Goal: Task Accomplishment & Management: Use online tool/utility

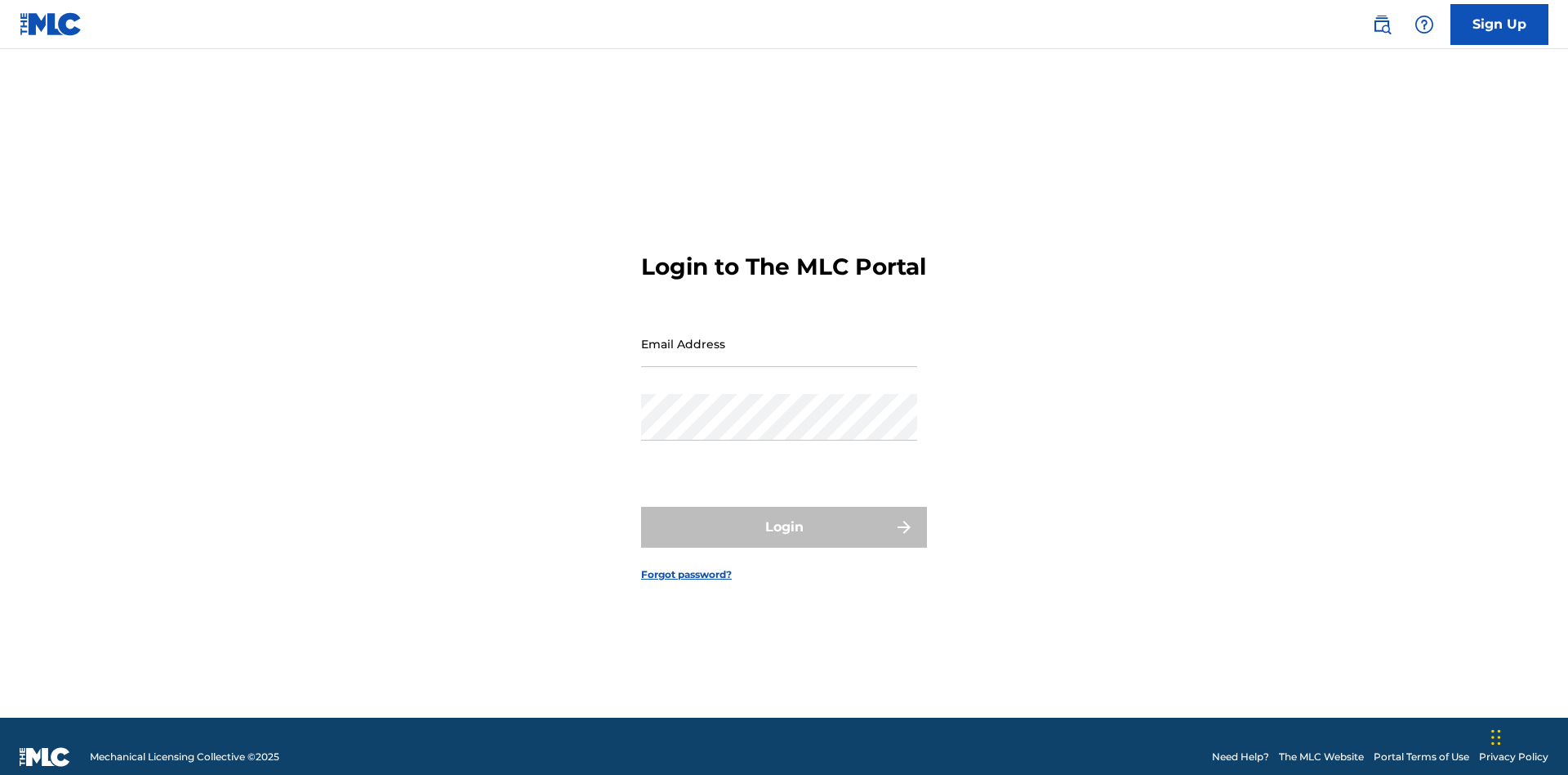
scroll to position [21, 0]
click at [780, 336] on input "Email Address" at bounding box center [779, 344] width 276 height 47
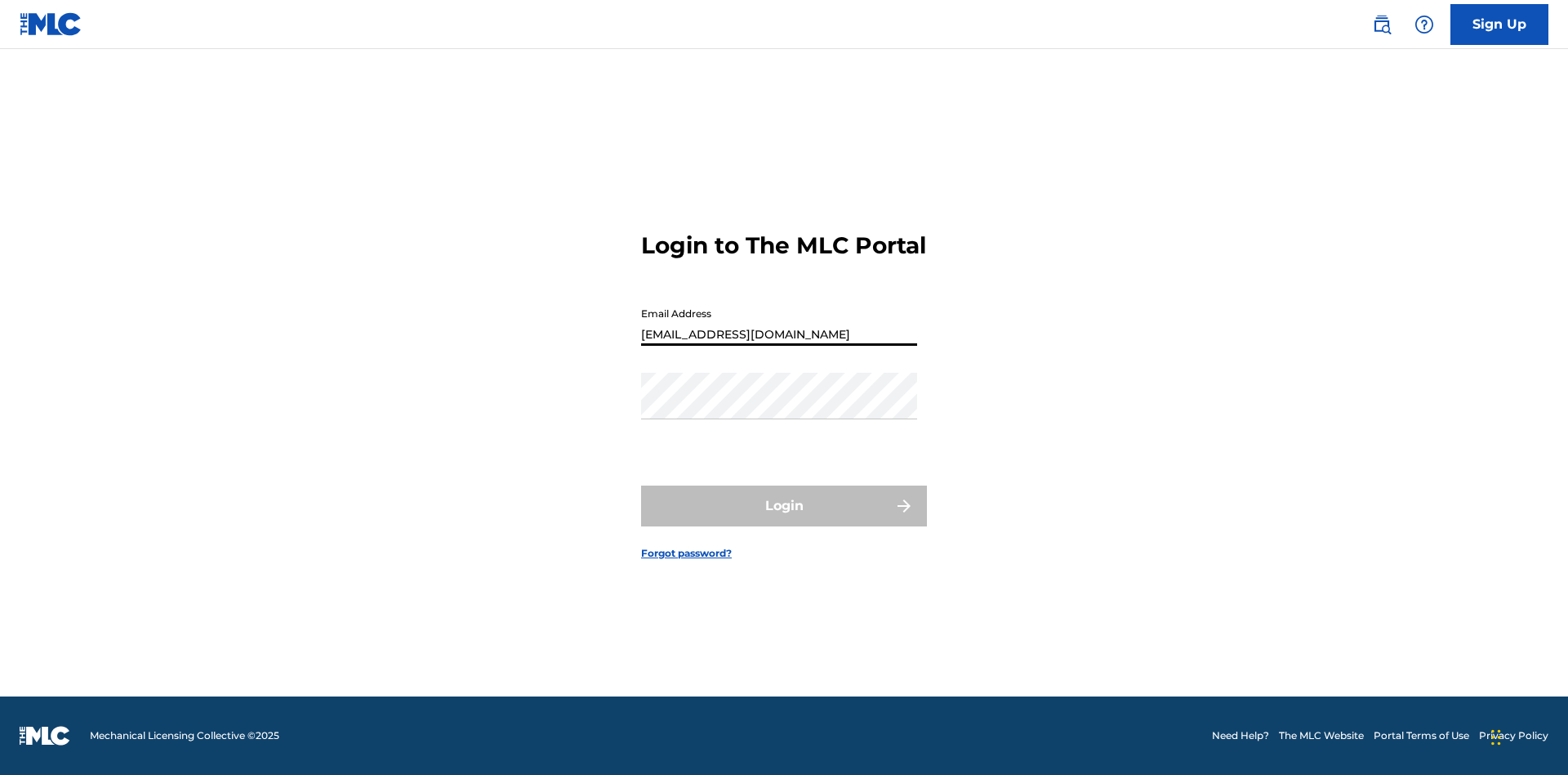
type input "[EMAIL_ADDRESS][DOMAIN_NAME]"
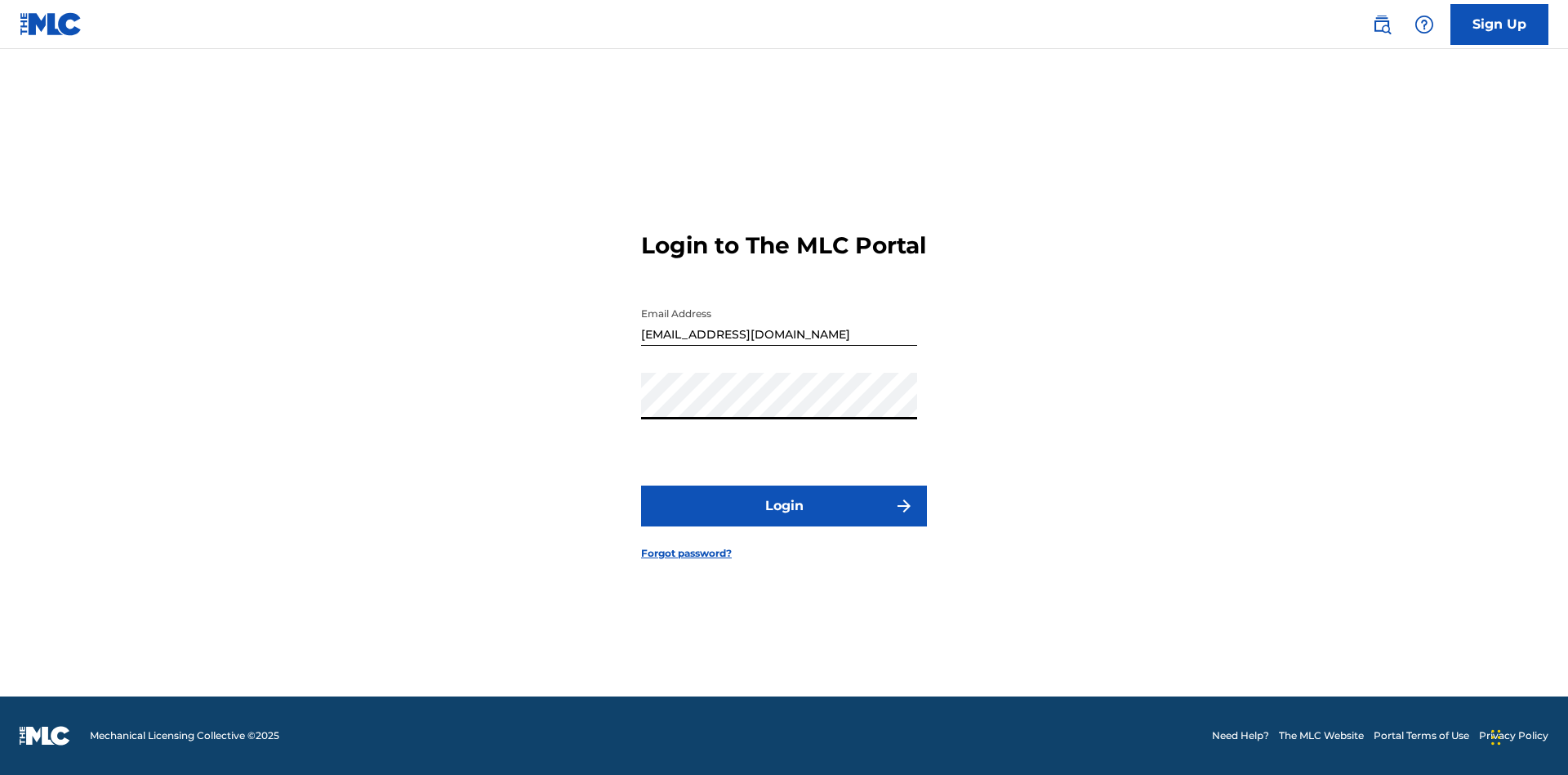
click at [784, 520] on button "Login" at bounding box center [784, 505] width 286 height 41
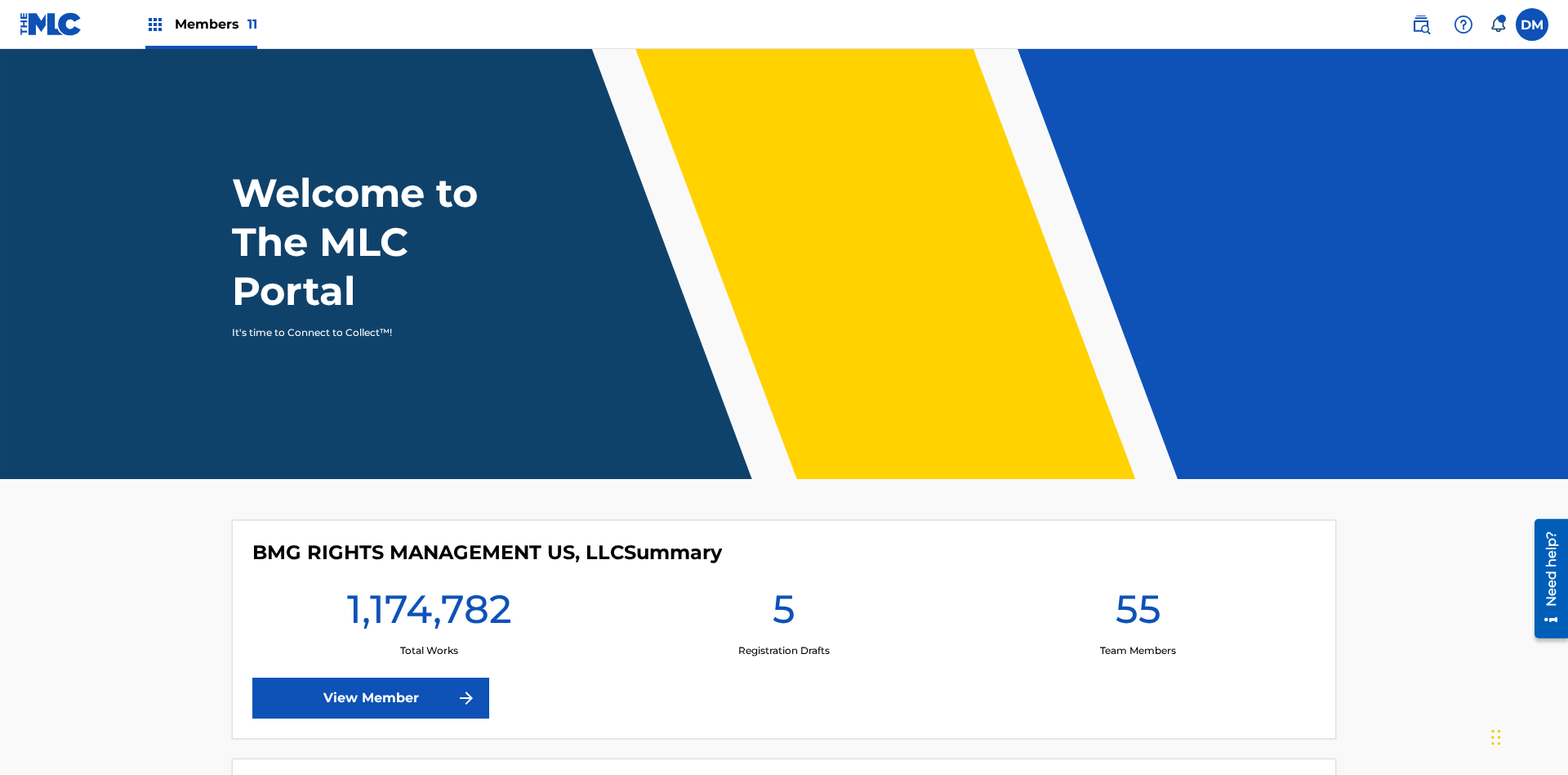
click at [201, 24] on span "Members 11" at bounding box center [216, 24] width 83 height 19
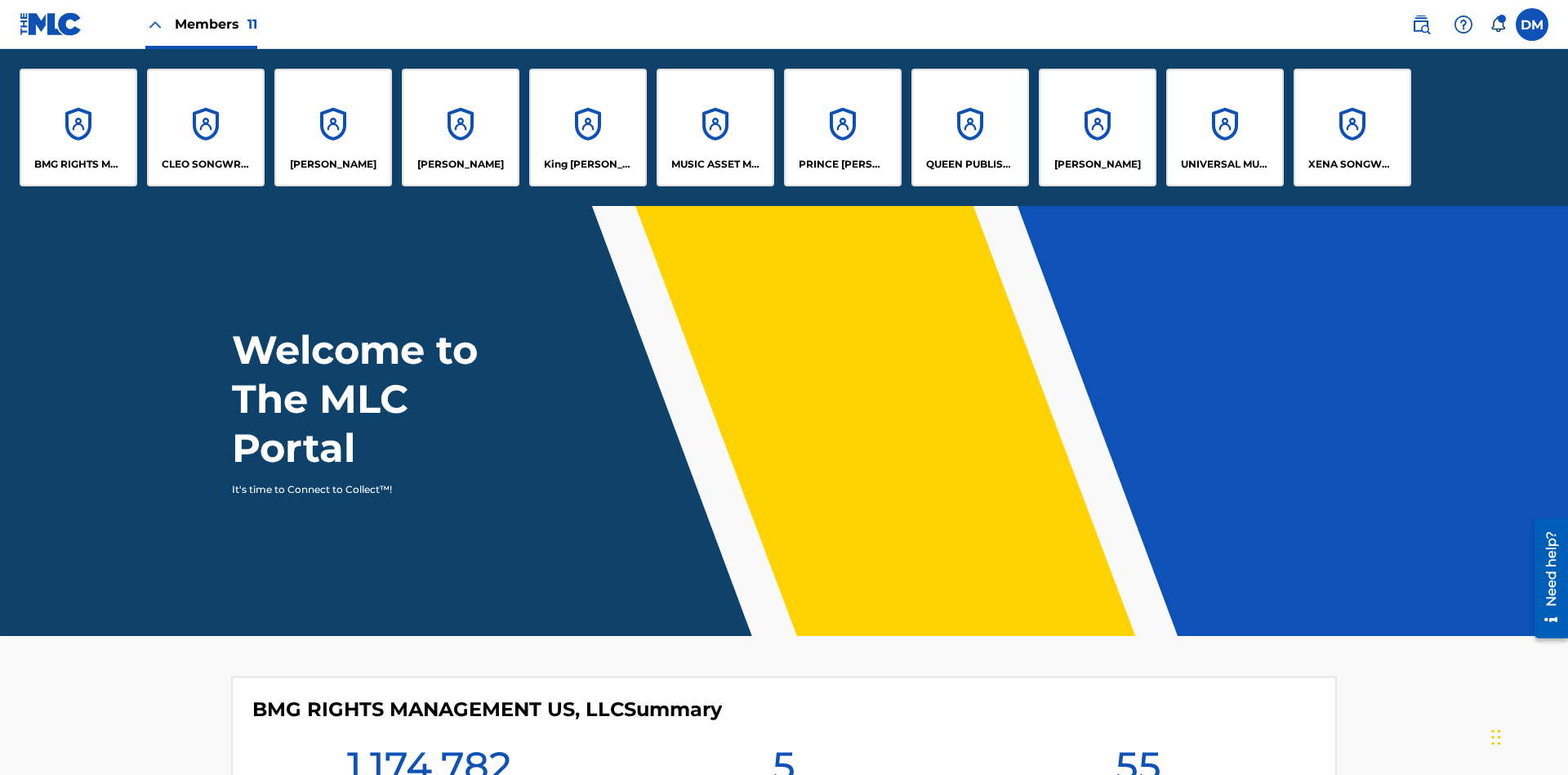
click at [79, 164] on p "BMG RIGHTS MANAGEMENT US, LLC" at bounding box center [78, 163] width 89 height 15
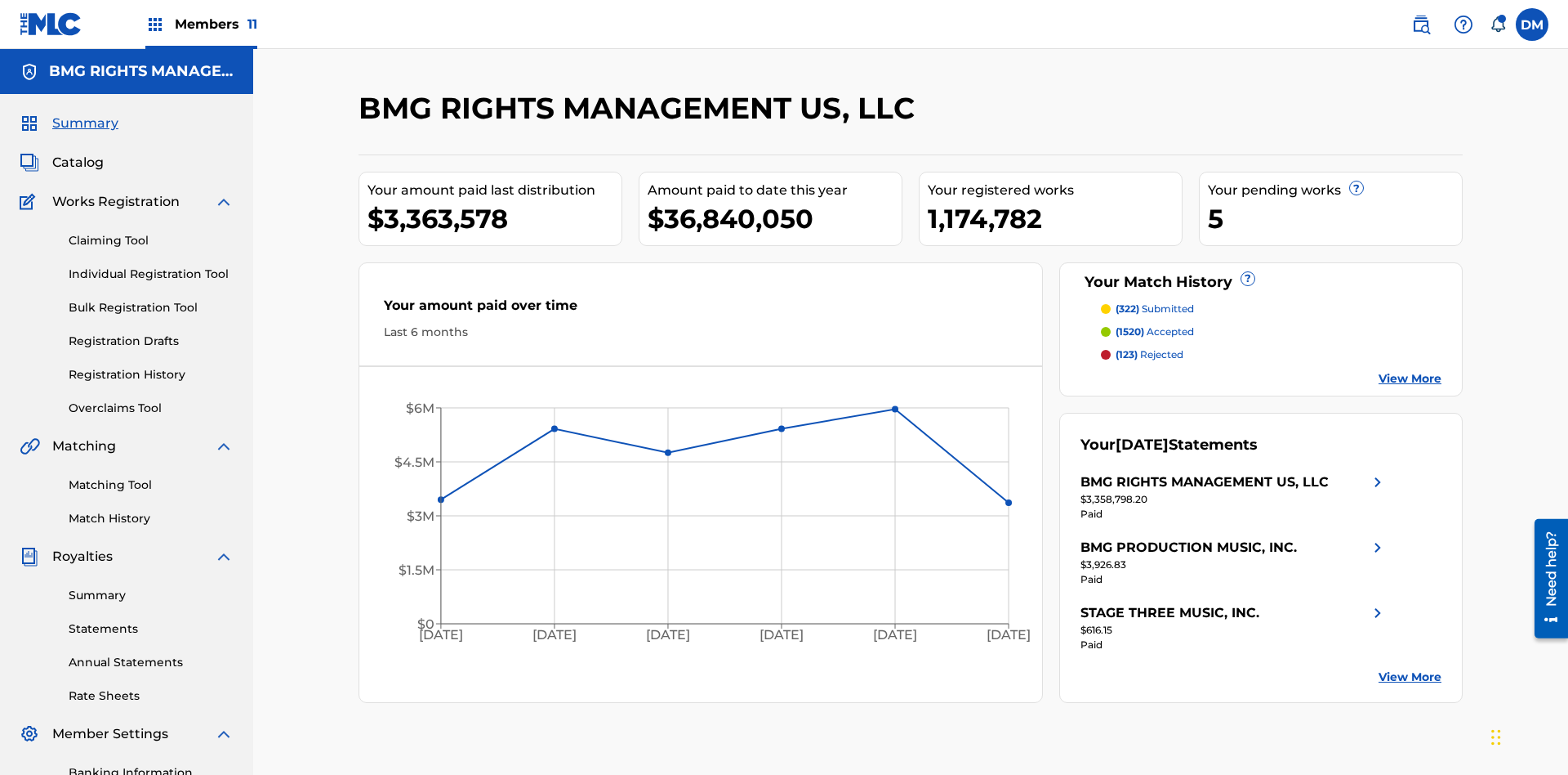
click at [151, 399] on link "Overclaims Tool" at bounding box center [151, 407] width 165 height 17
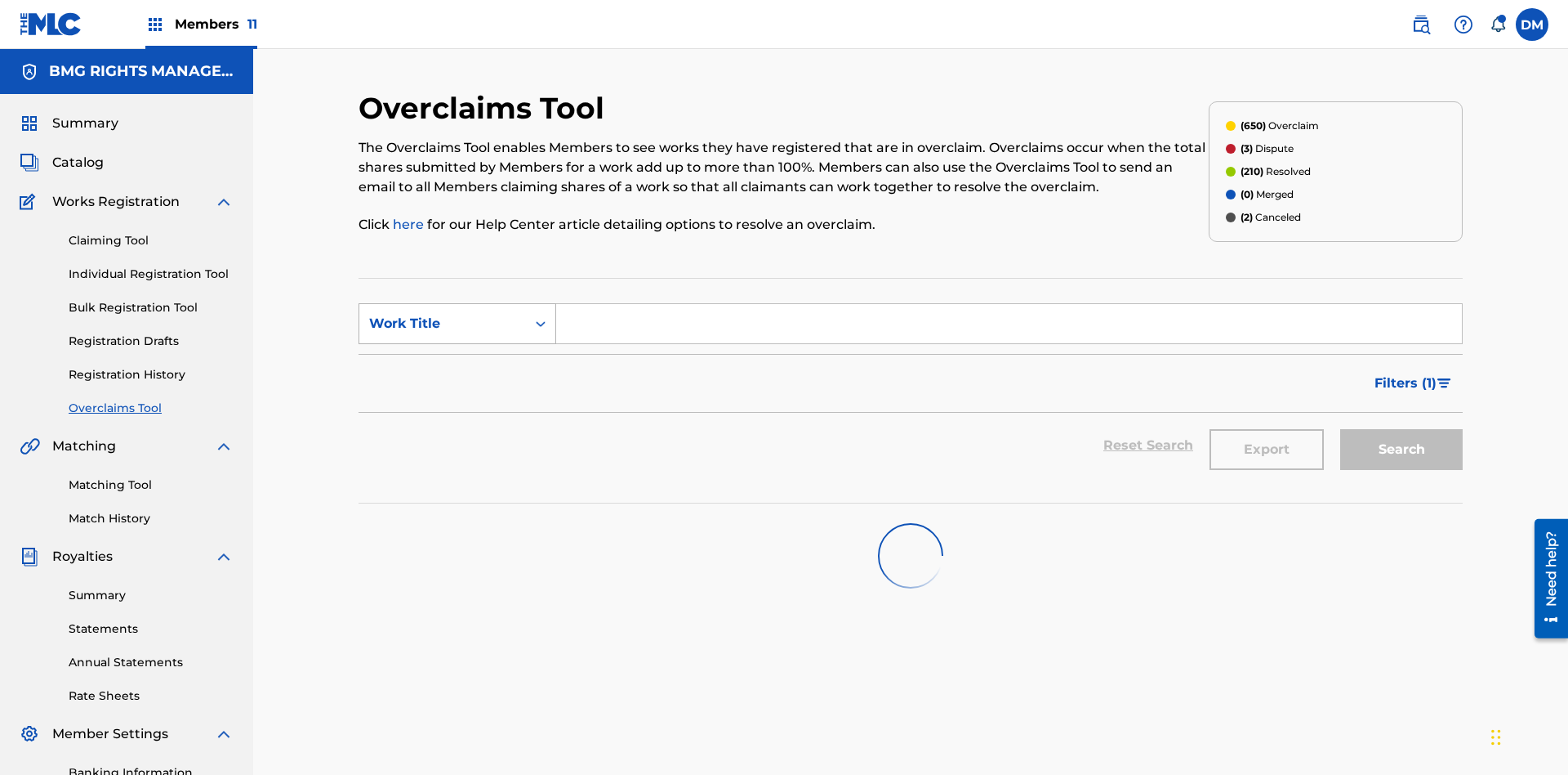
click at [443, 314] on div "Work Title" at bounding box center [443, 324] width 147 height 20
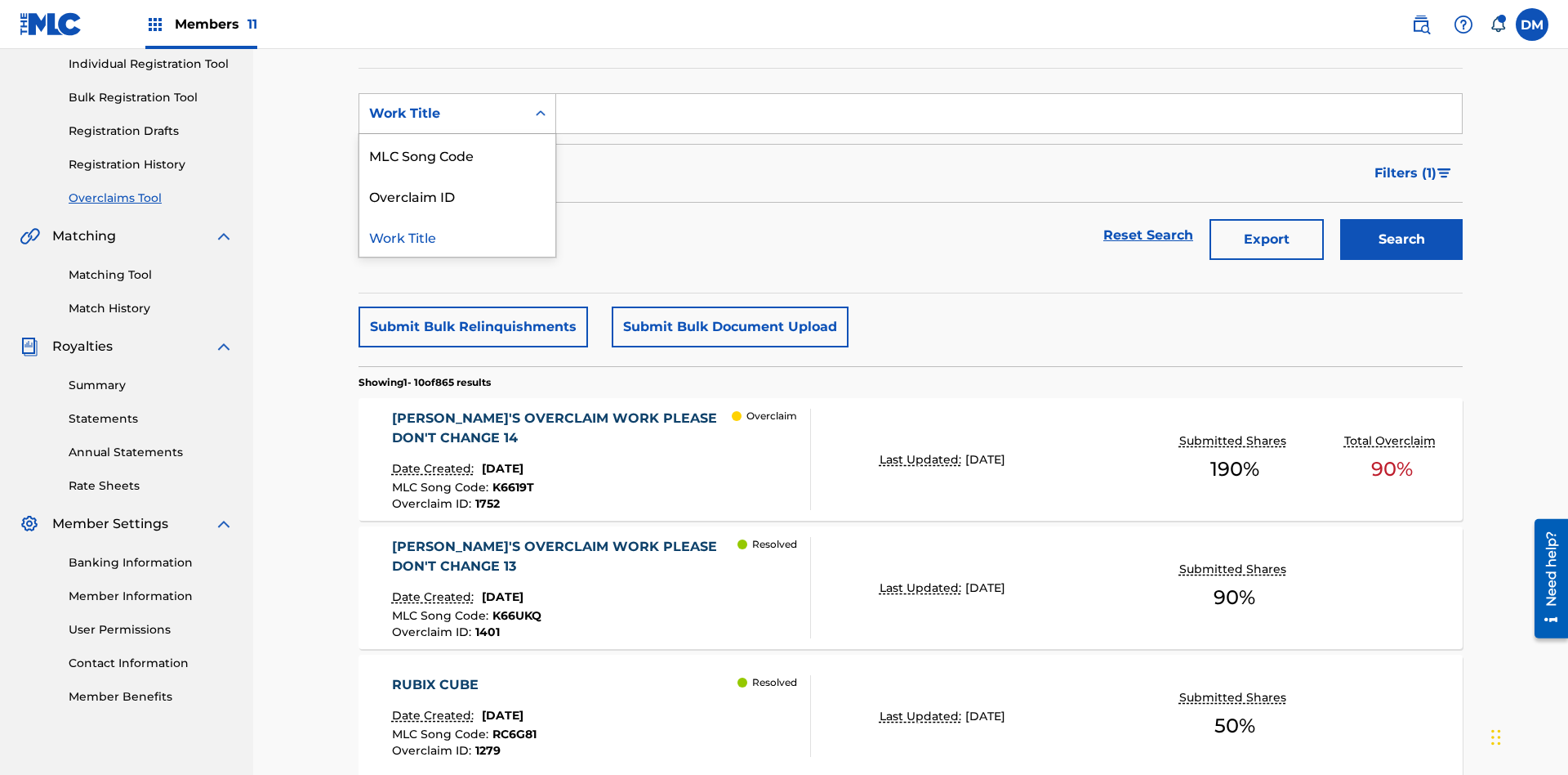
click at [457, 154] on div "MLC Song Code" at bounding box center [457, 154] width 196 height 41
click at [1008, 118] on input "Search Form" at bounding box center [1009, 113] width 906 height 39
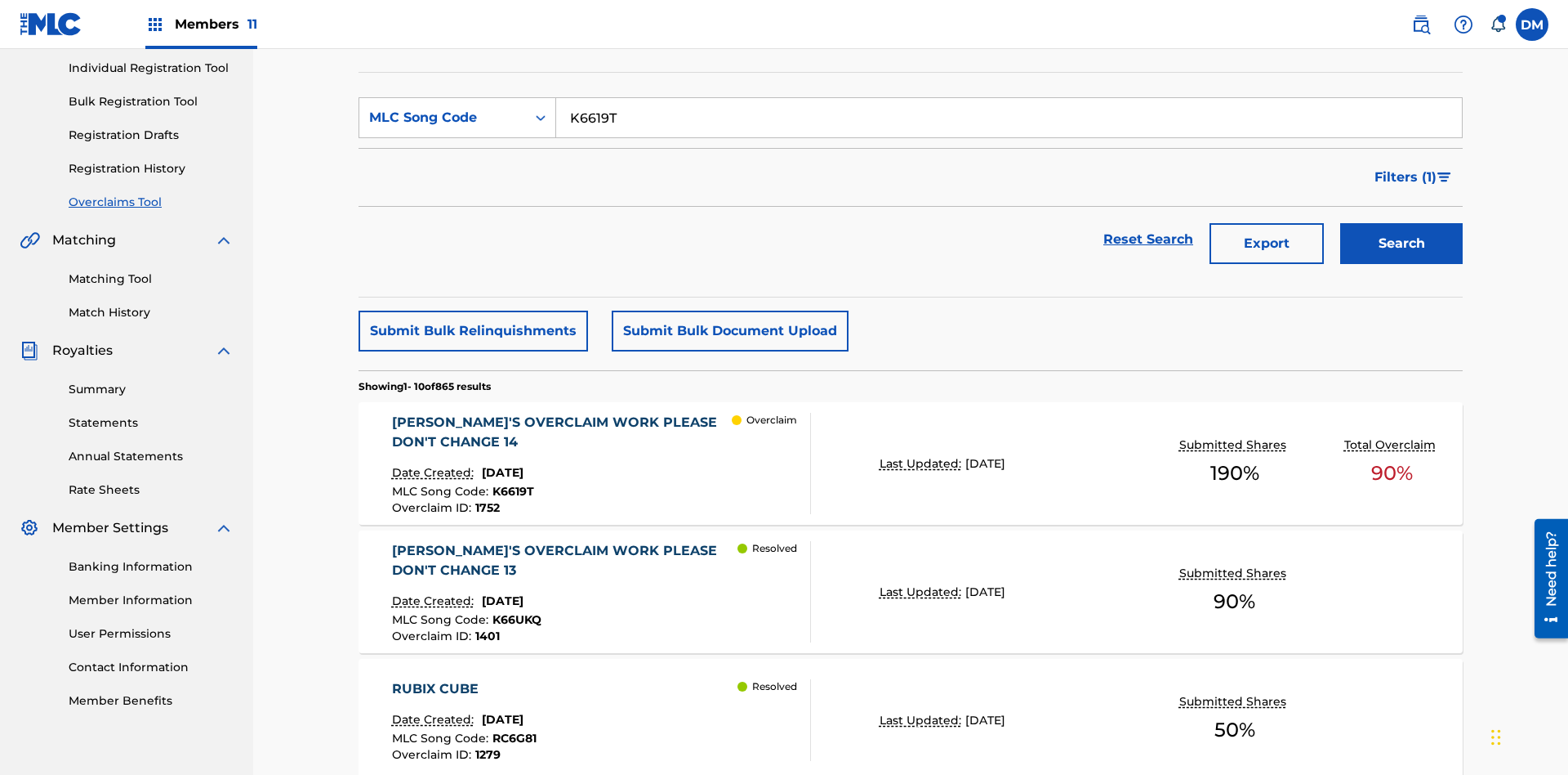
type input "K6619T"
click at [1402, 223] on button "Search" at bounding box center [1401, 243] width 122 height 41
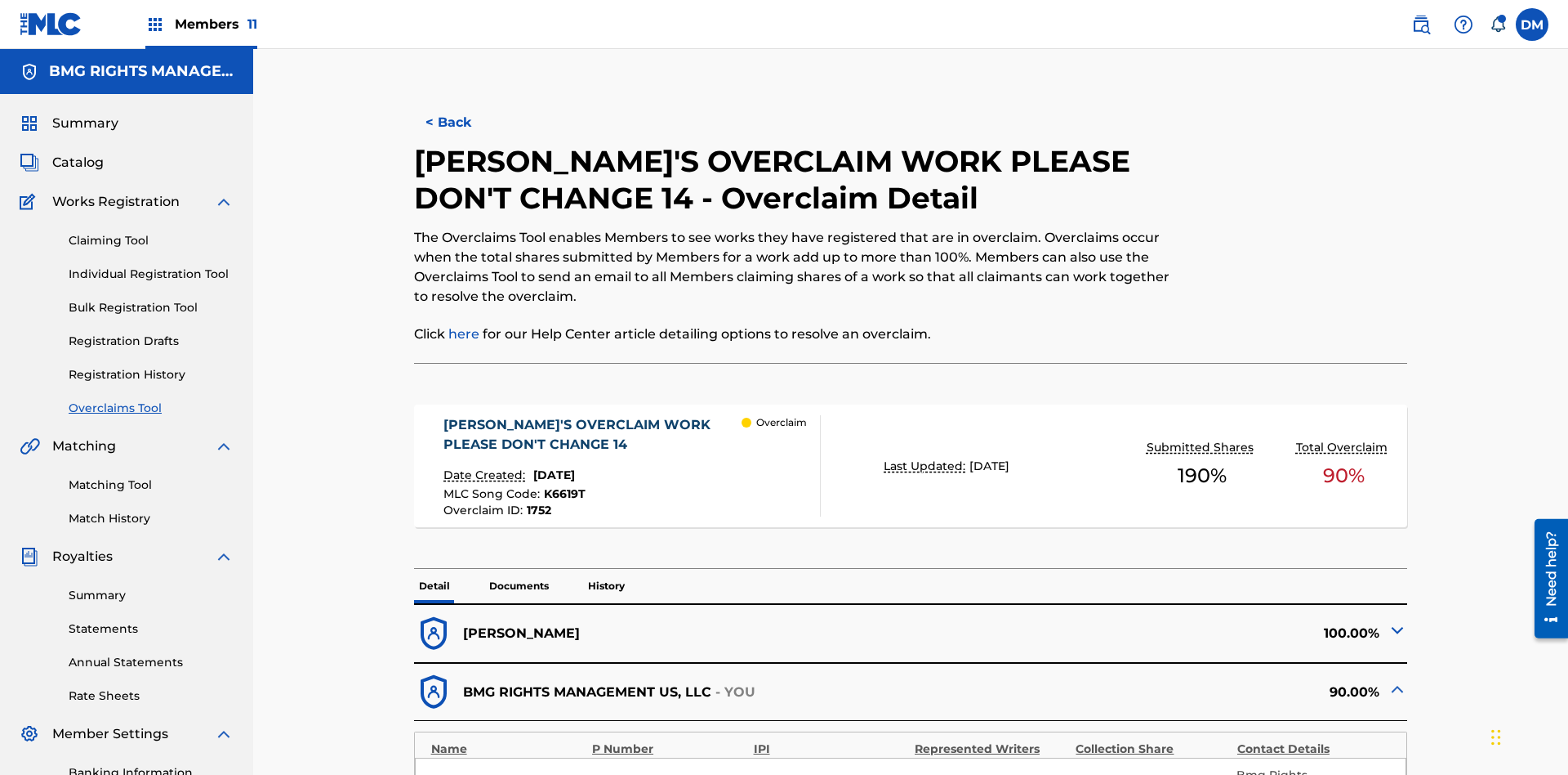
scroll to position [45, 0]
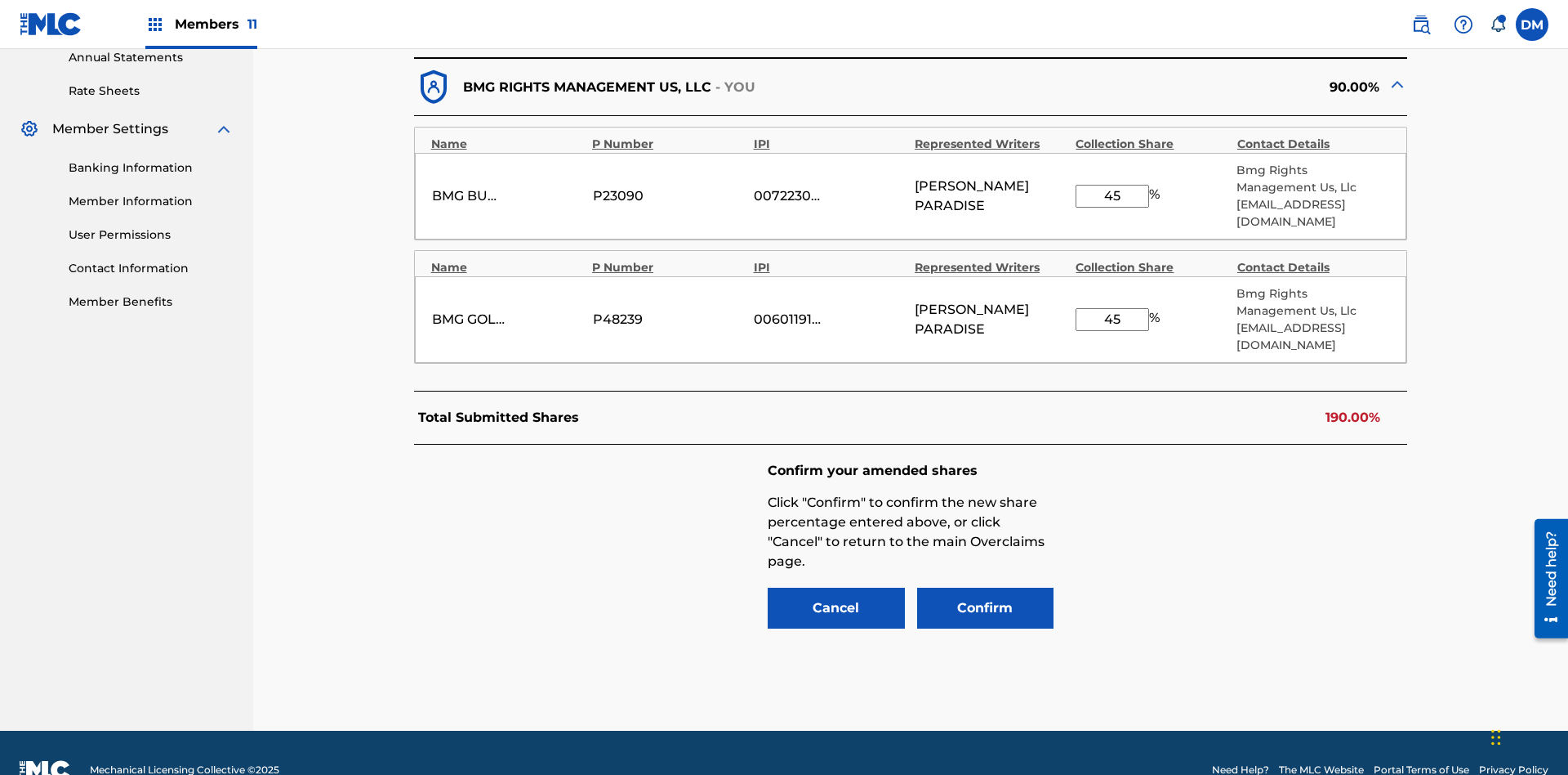
click at [1112, 187] on input "45" at bounding box center [1112, 195] width 74 height 23
type input "63"
click at [1112, 308] on input "45" at bounding box center [1112, 319] width 74 height 23
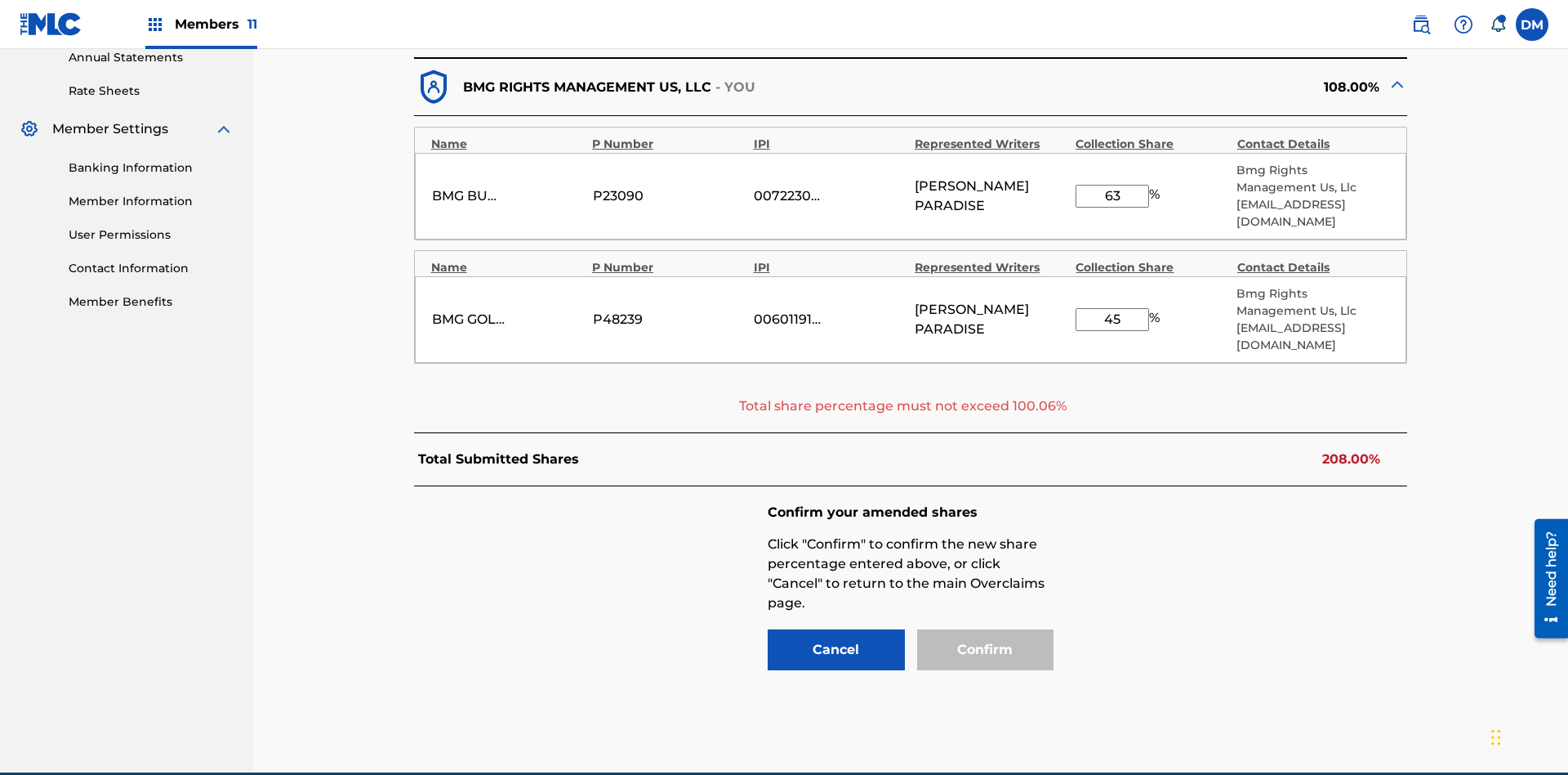
scroll to position [646, 0]
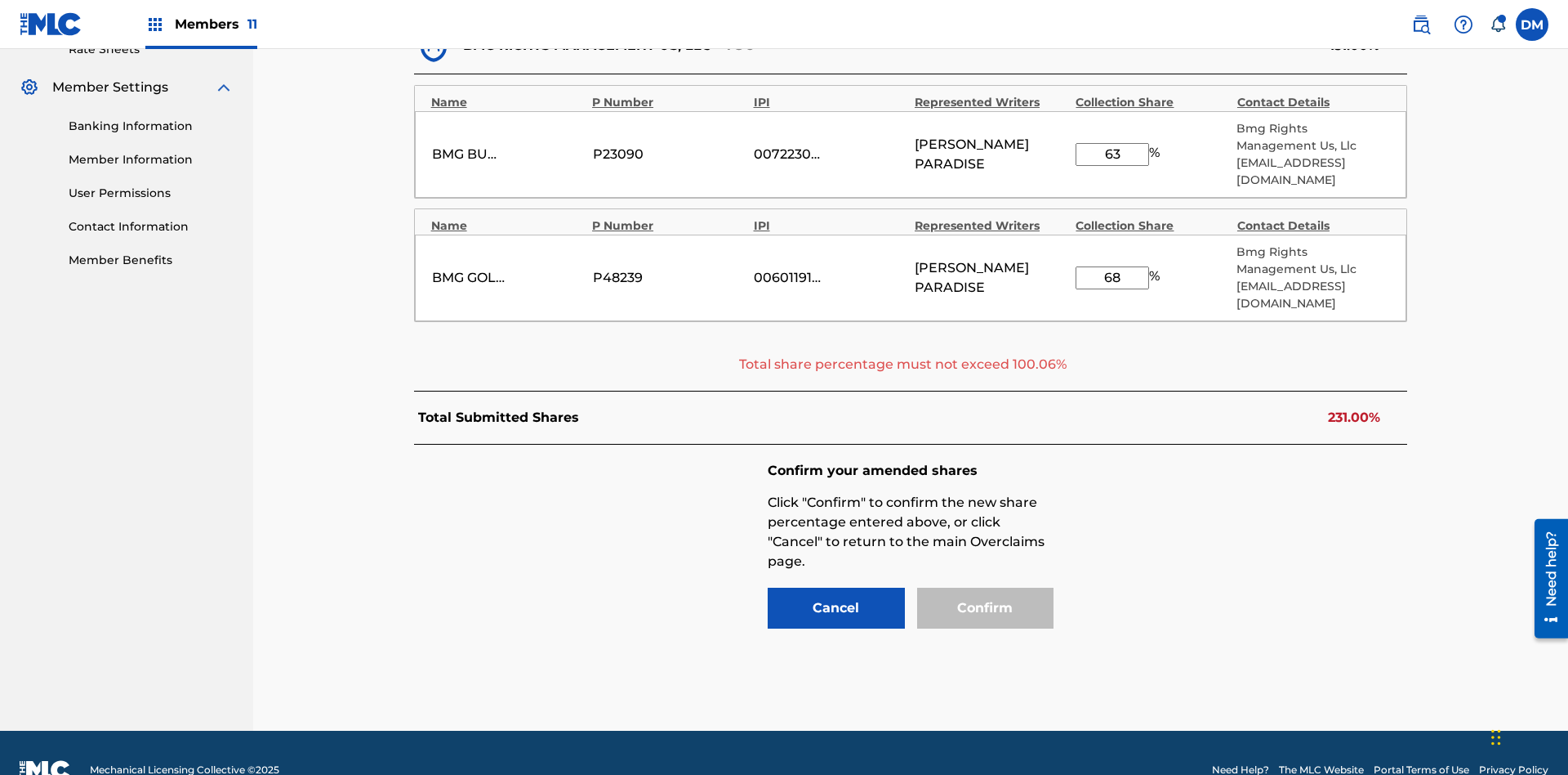
type input "68"
click at [1112, 145] on input "63" at bounding box center [1112, 154] width 74 height 23
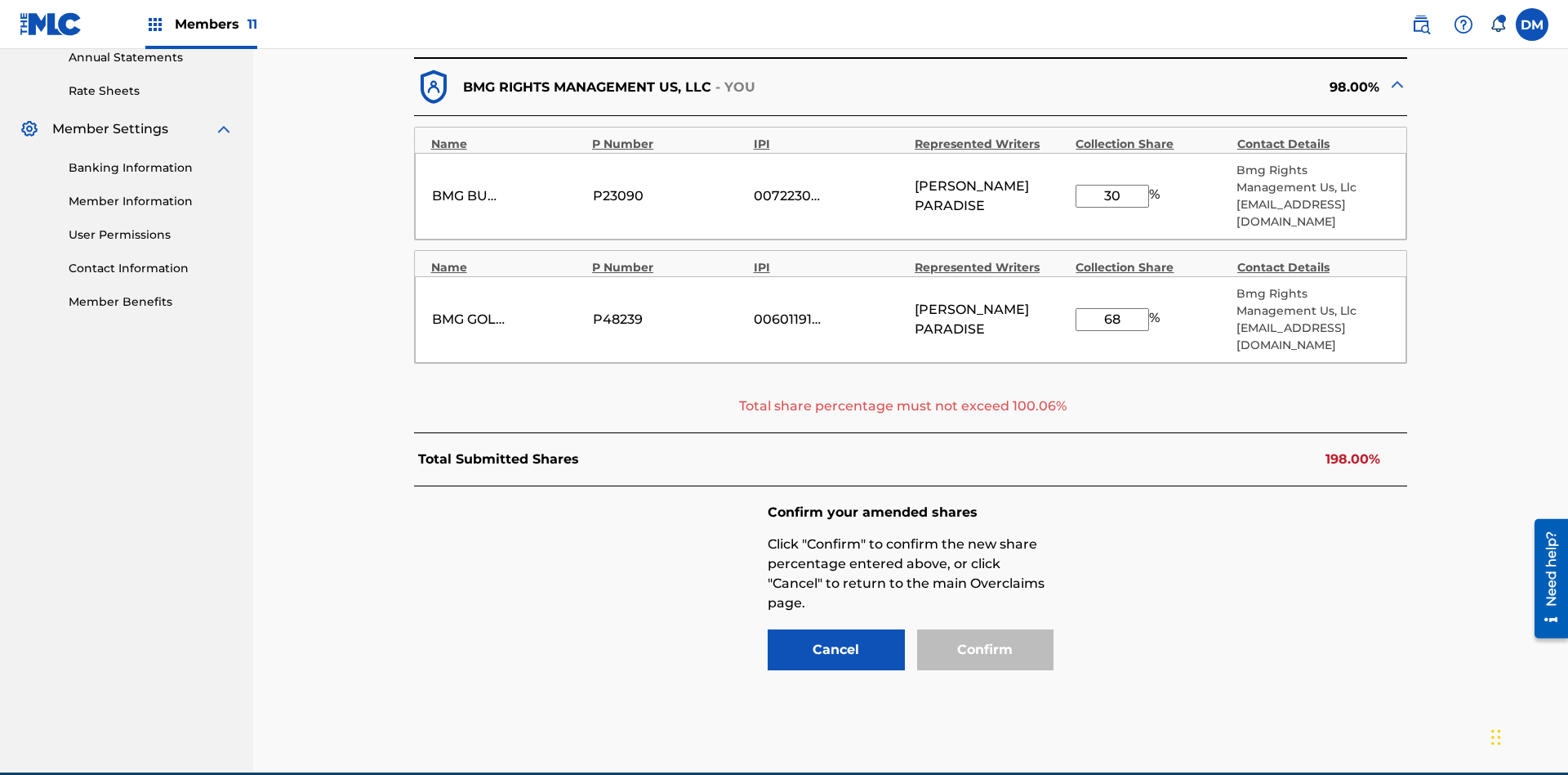
type input "30"
click at [1112, 308] on input "68" at bounding box center [1112, 319] width 74 height 23
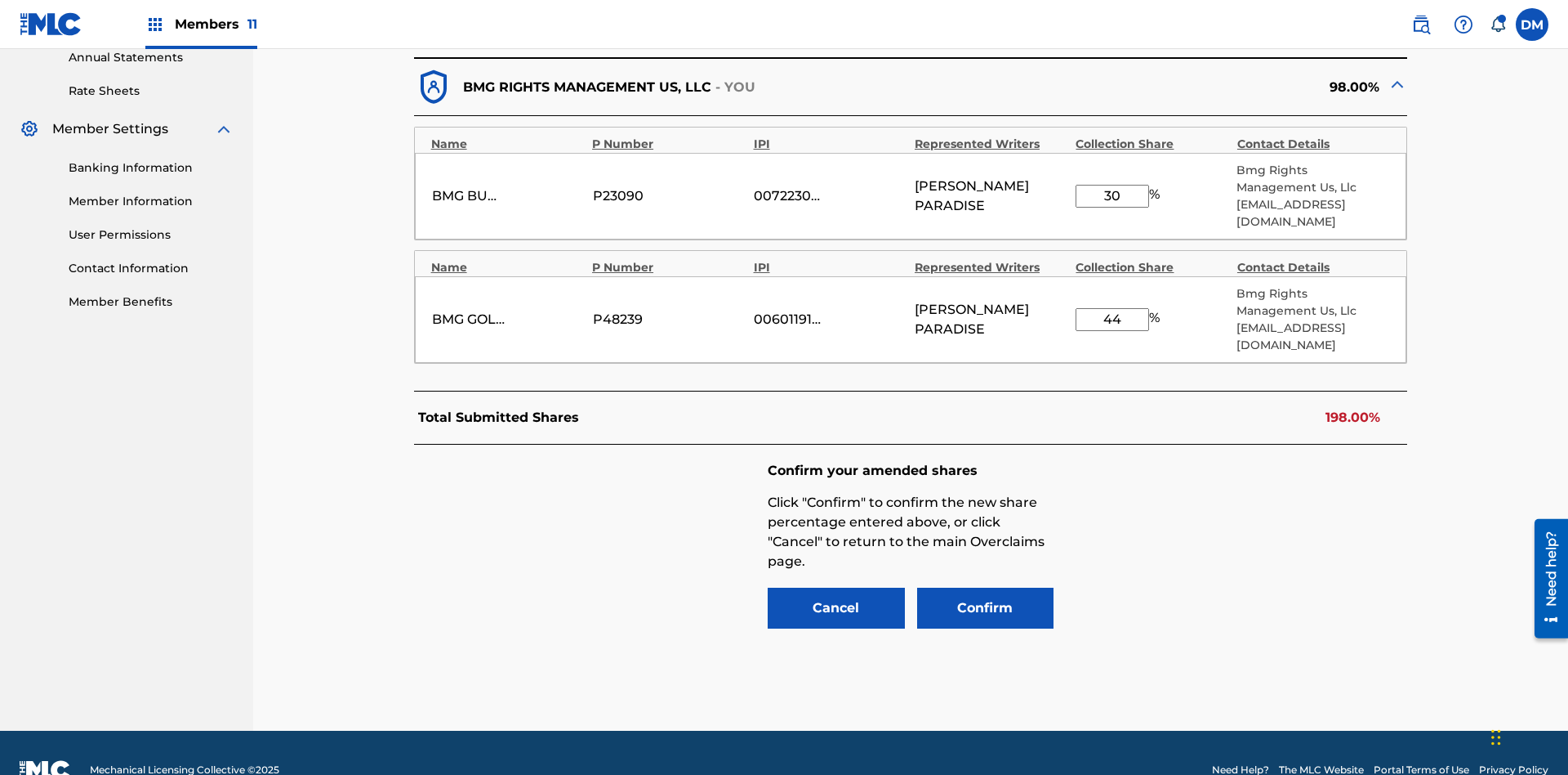
type input "44"
click at [985, 588] on button "Confirm" at bounding box center [986, 608] width 137 height 41
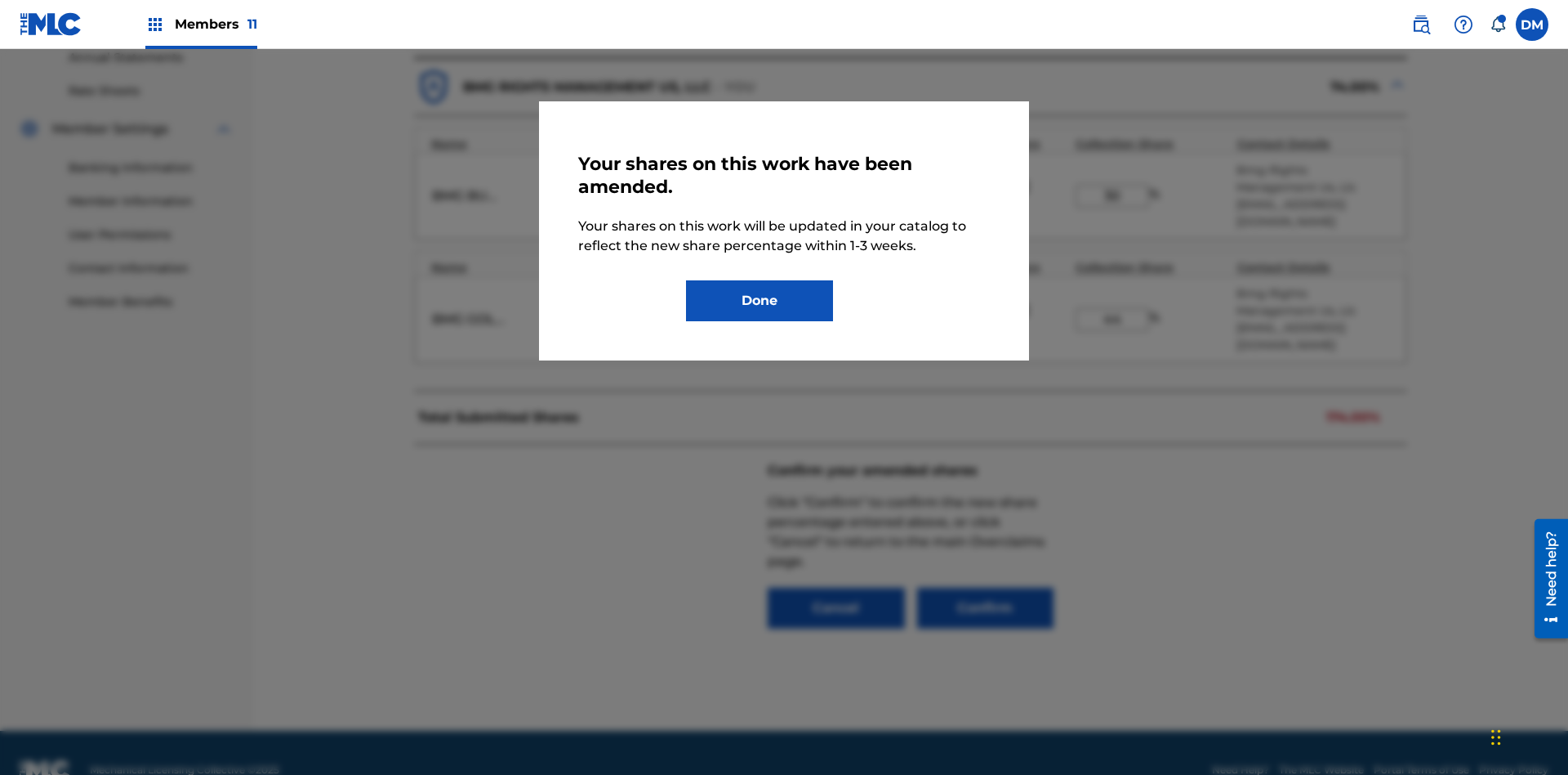
click at [760, 301] on button "Done" at bounding box center [760, 300] width 147 height 41
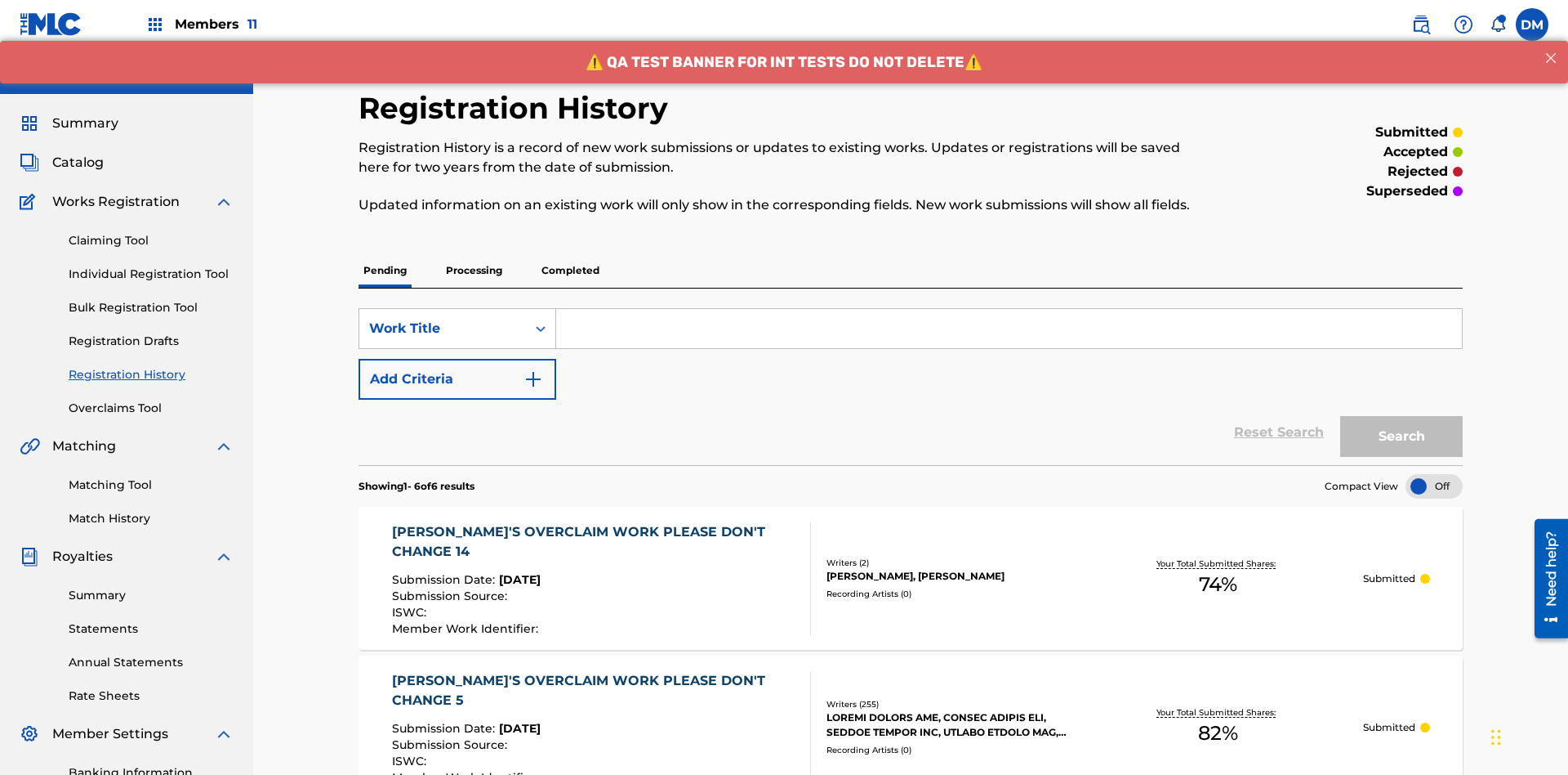
click at [592, 522] on div "[PERSON_NAME]'S OVERCLAIM WORK PLEASE DON'T CHANGE 14" at bounding box center [595, 541] width 406 height 39
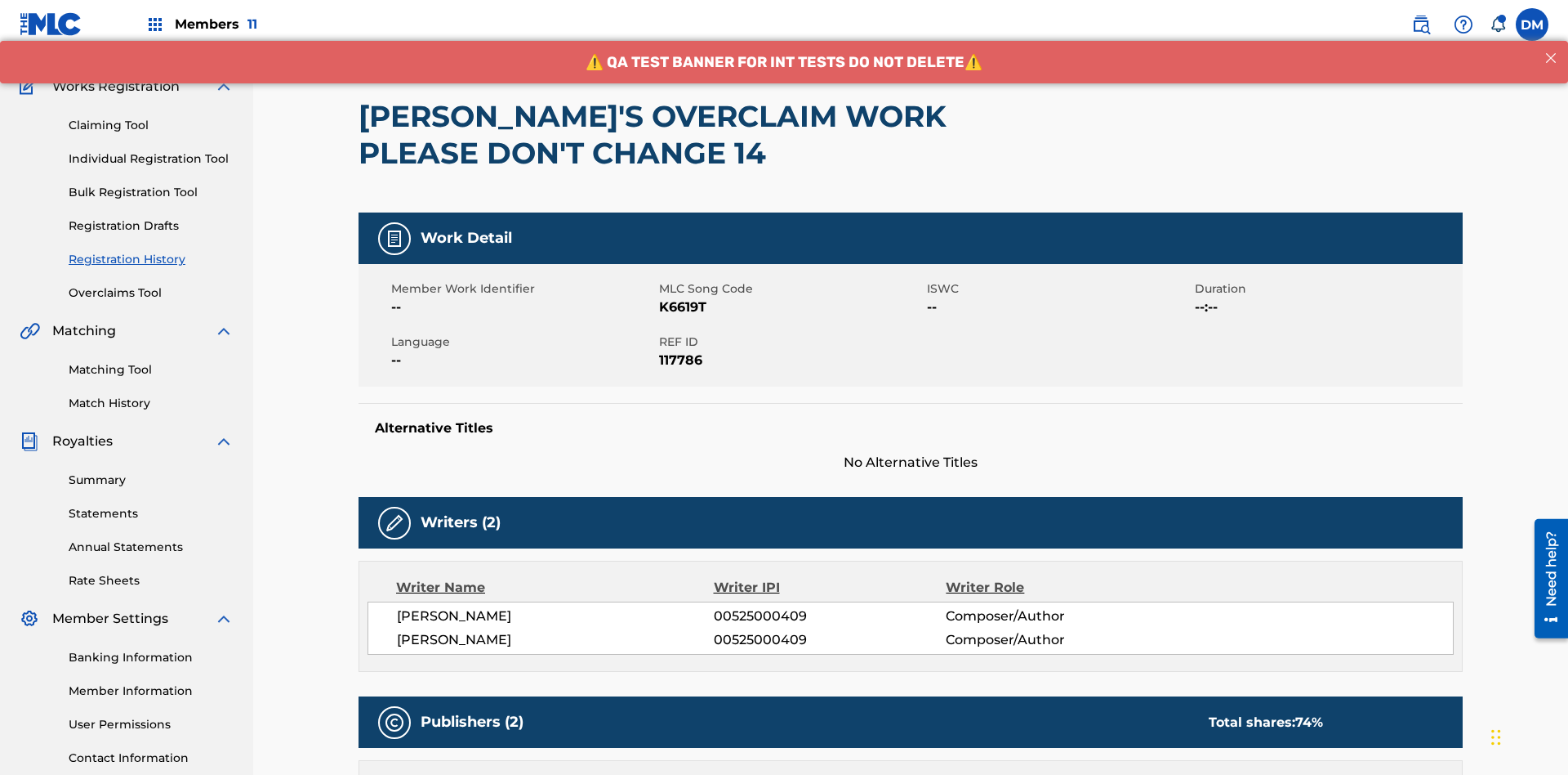
scroll to position [593, 0]
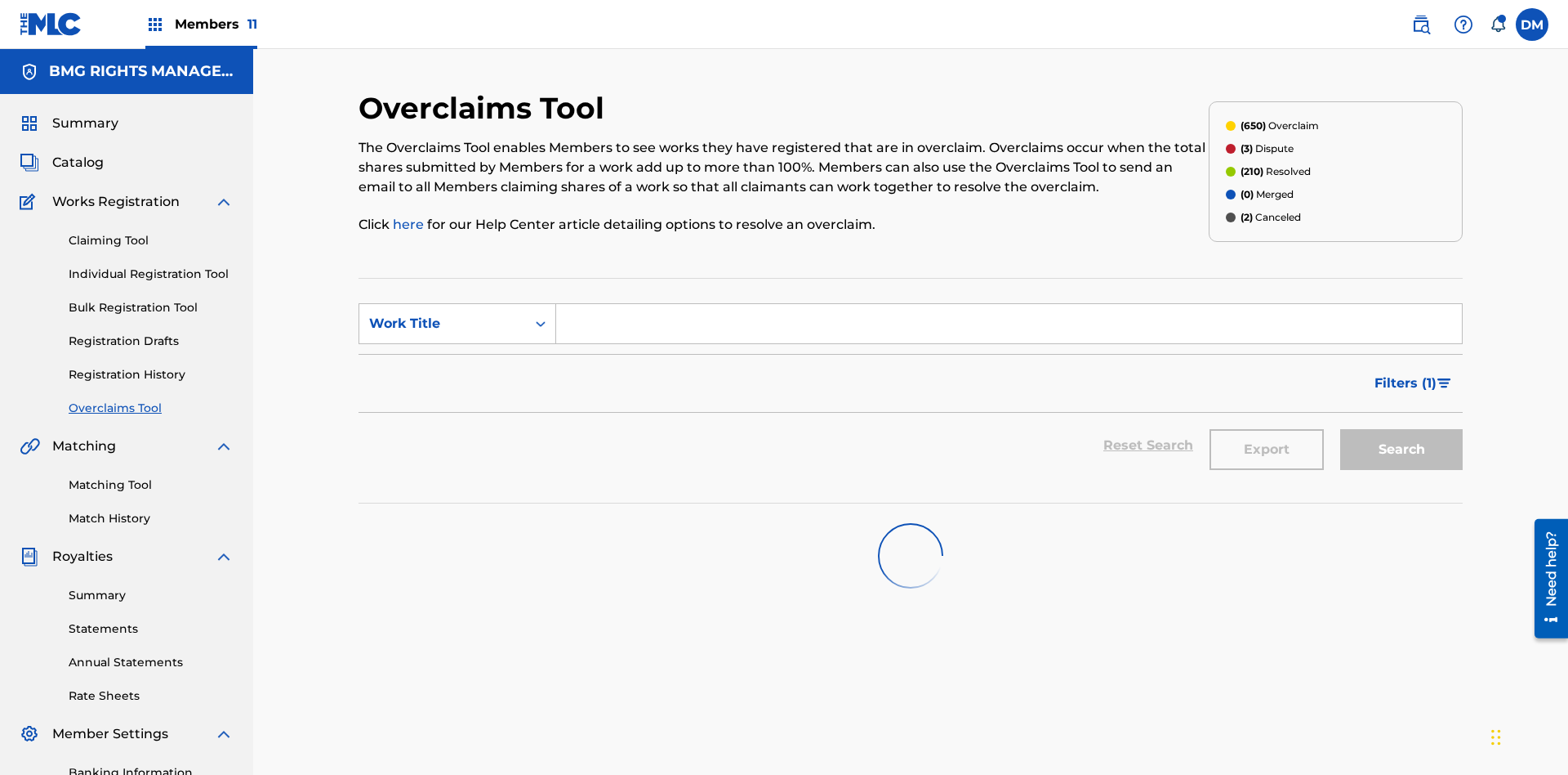
scroll to position [210, 0]
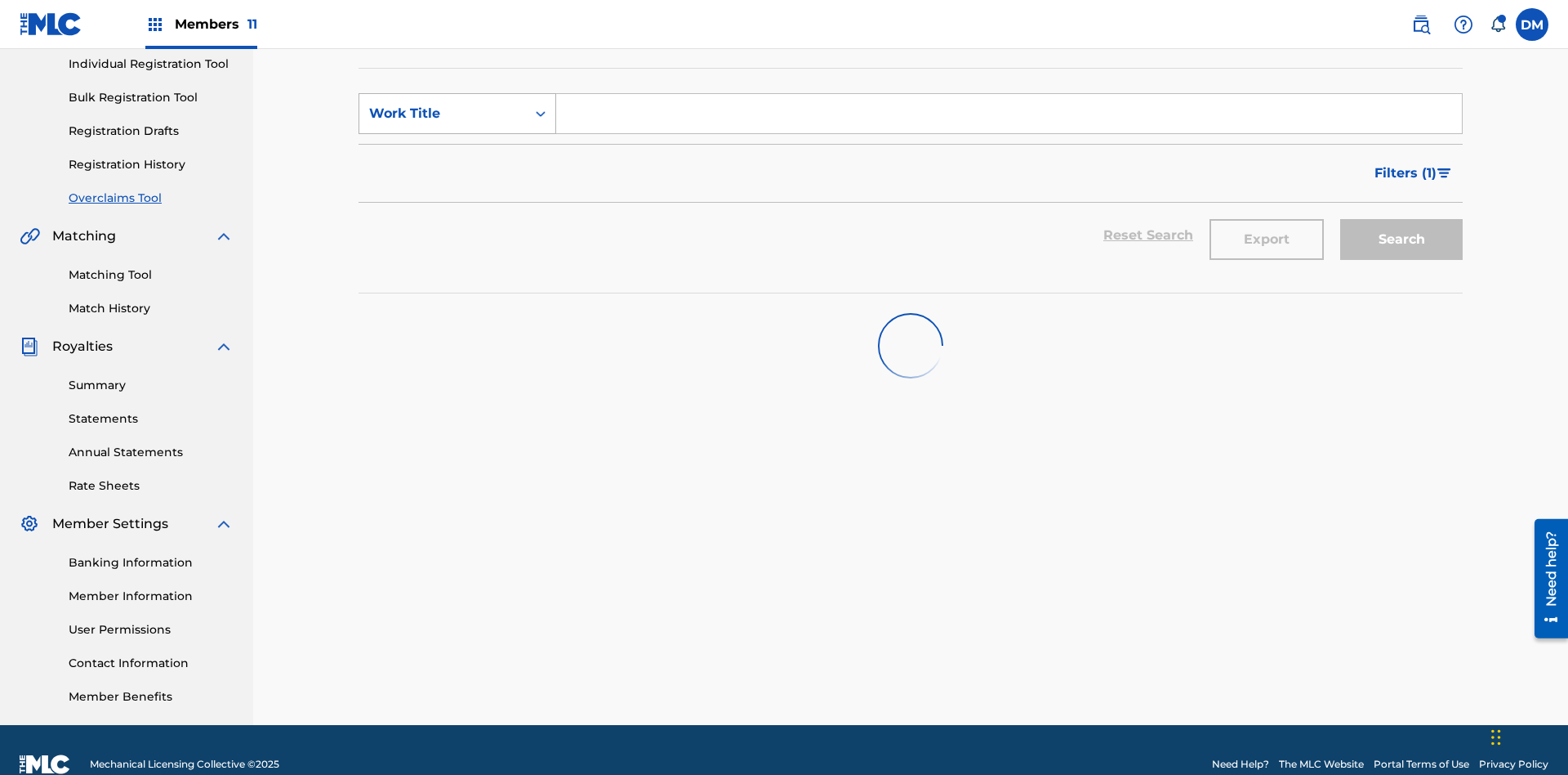
click at [443, 114] on div "Work Title" at bounding box center [443, 114] width 147 height 20
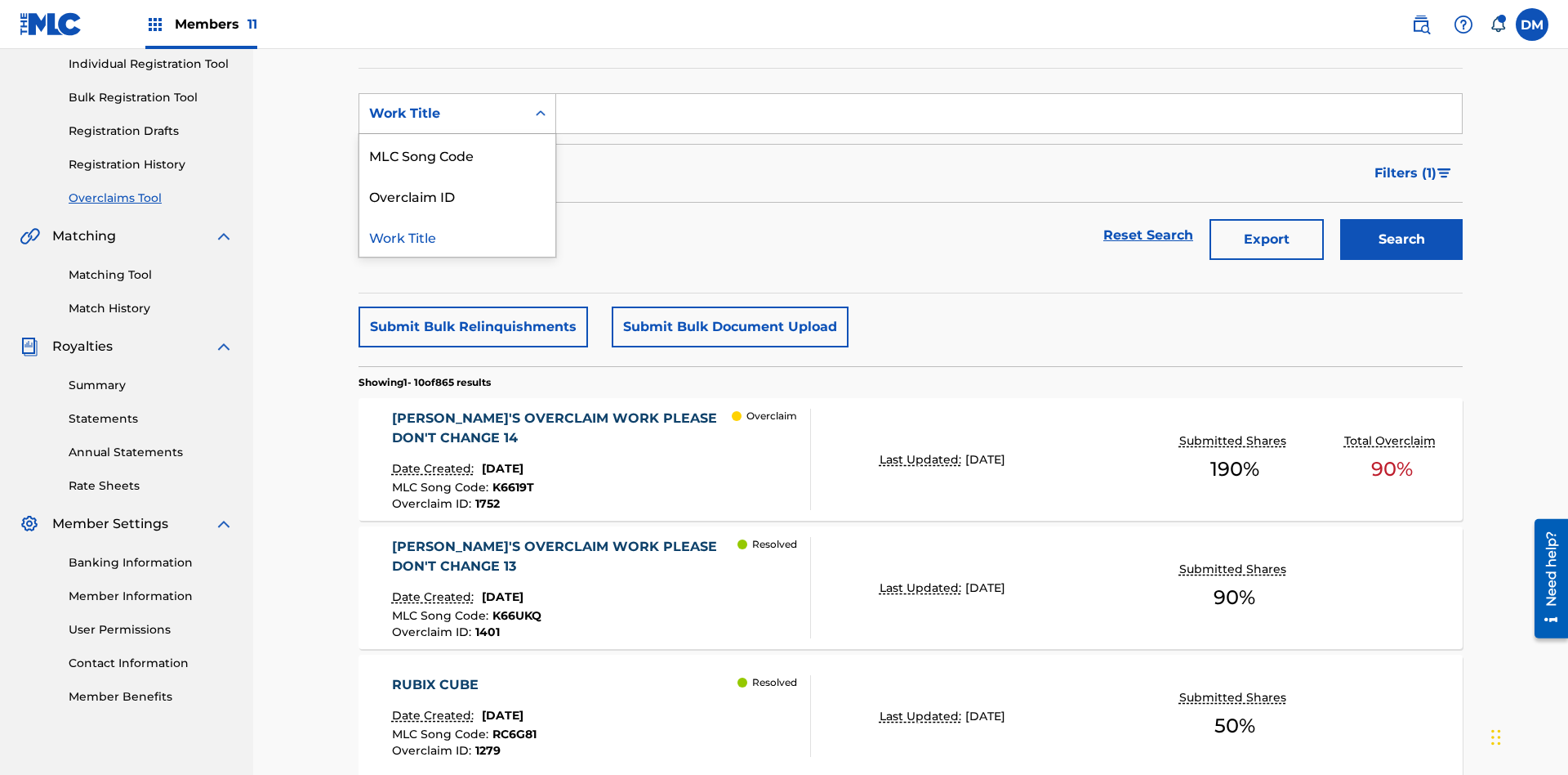
click at [457, 154] on div "MLC Song Code" at bounding box center [457, 154] width 196 height 41
click at [1008, 118] on input "Search Form" at bounding box center [1009, 113] width 906 height 39
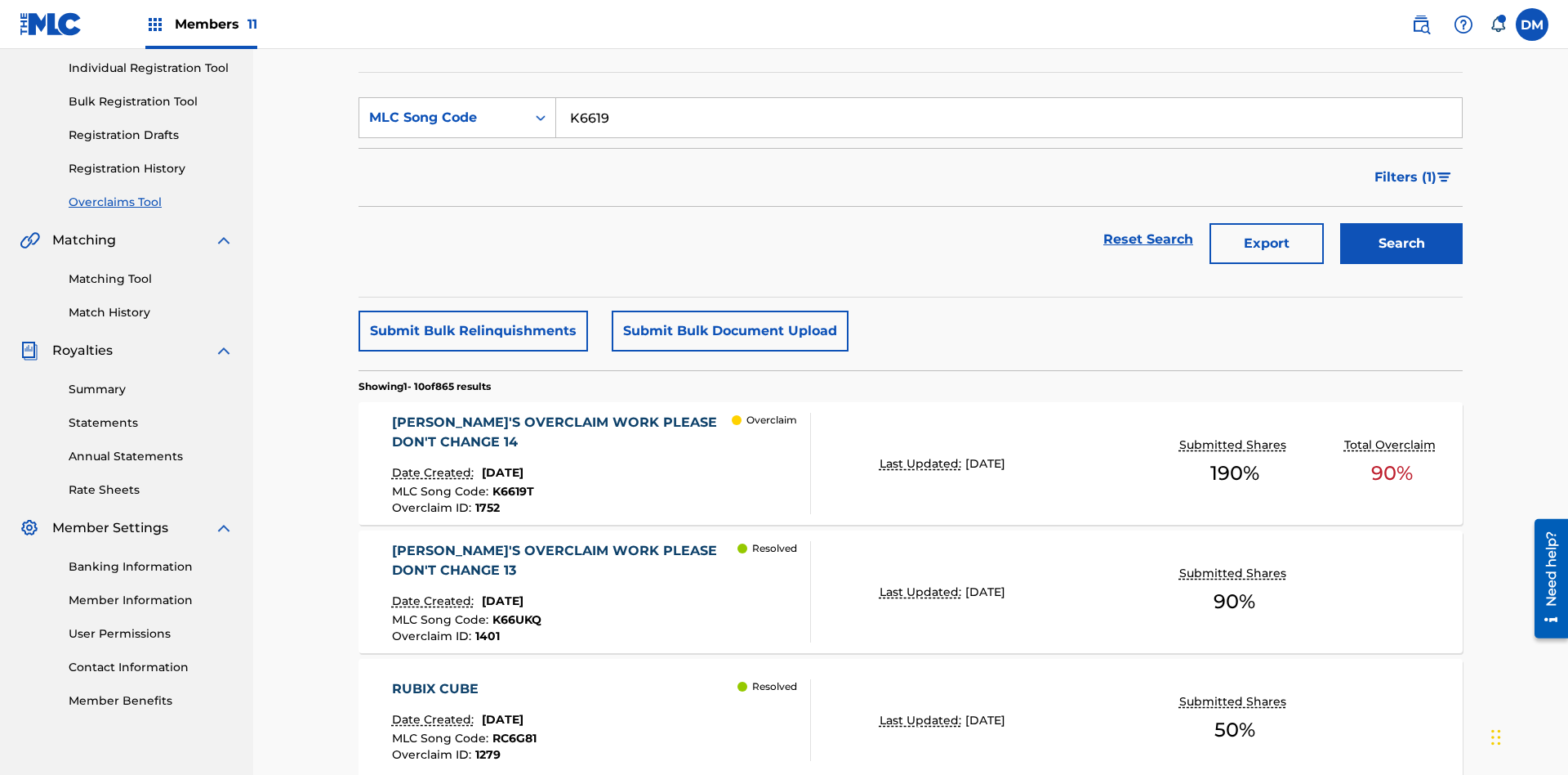
type input "K6619T"
